Goal: Information Seeking & Learning: Check status

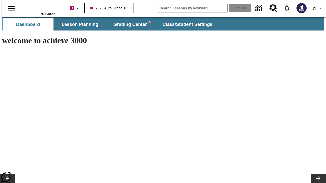
type input "-1"
click at [317, 8] on icon "Profile/Settings" at bounding box center [320, 8] width 6 height 6
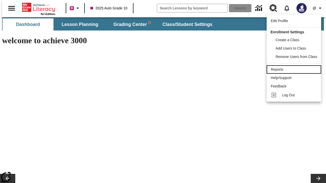
click at [294, 69] on div "Reports" at bounding box center [293, 69] width 46 height 5
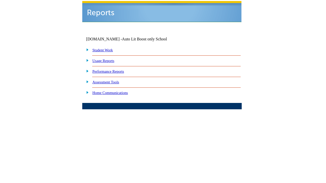
click at [111, 69] on link "Performance Reports" at bounding box center [108, 71] width 32 height 4
click at [0, 0] on link "How are my students performing on standards?" at bounding box center [0, 0] width 0 height 0
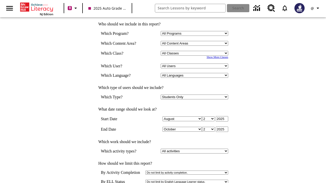
scroll to position [147, 0]
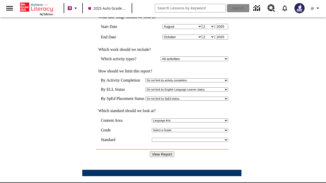
click at [166, 152] on input "View Report" at bounding box center [162, 155] width 24 height 6
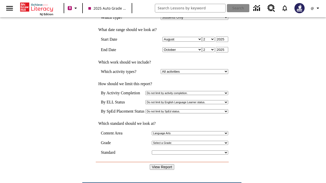
scroll to position [132, 0]
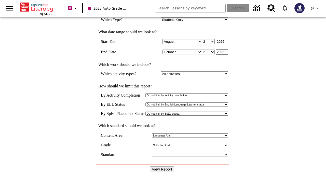
click at [164, 167] on input "View Report" at bounding box center [162, 170] width 24 height 6
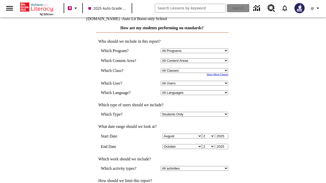
scroll to position [29, 0]
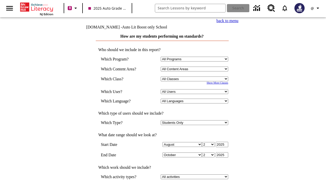
click at [177, 71] on td at bounding box center [162, 73] width 132 height 5
click at [175, 77] on select "Select a Class: All Classes 2025 Auto Grade 10 New 2025 class OL 2025 Auto Grad…" at bounding box center [193, 79] width 67 height 5
click at [178, 89] on select "All Users Cat, Sautoen Cat, Sautoes Donotlogin, Sautoen Enrichment, Sautoen Lio…" at bounding box center [193, 91] width 67 height 5
click at [173, 99] on select "All Languages English (US) and Support Spanish" at bounding box center [193, 101] width 67 height 5
click at [172, 120] on select "Students Only Teachers Only Students and Teachers" at bounding box center [193, 122] width 67 height 5
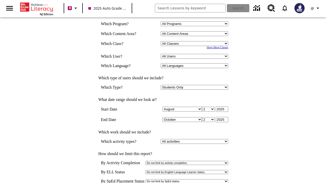
scroll to position [72, 0]
